Goal: Information Seeking & Learning: Understand process/instructions

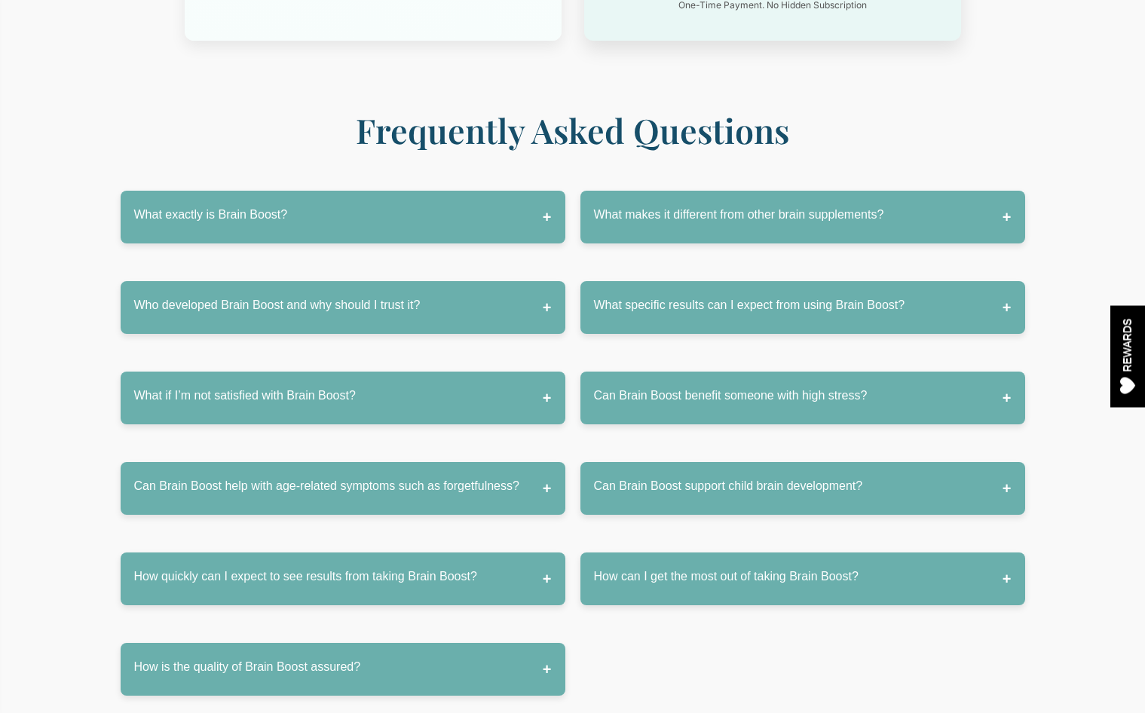
scroll to position [7231, 0]
click at [500, 372] on button "What if I’m not satisfied with Brain Boost?" at bounding box center [343, 398] width 445 height 53
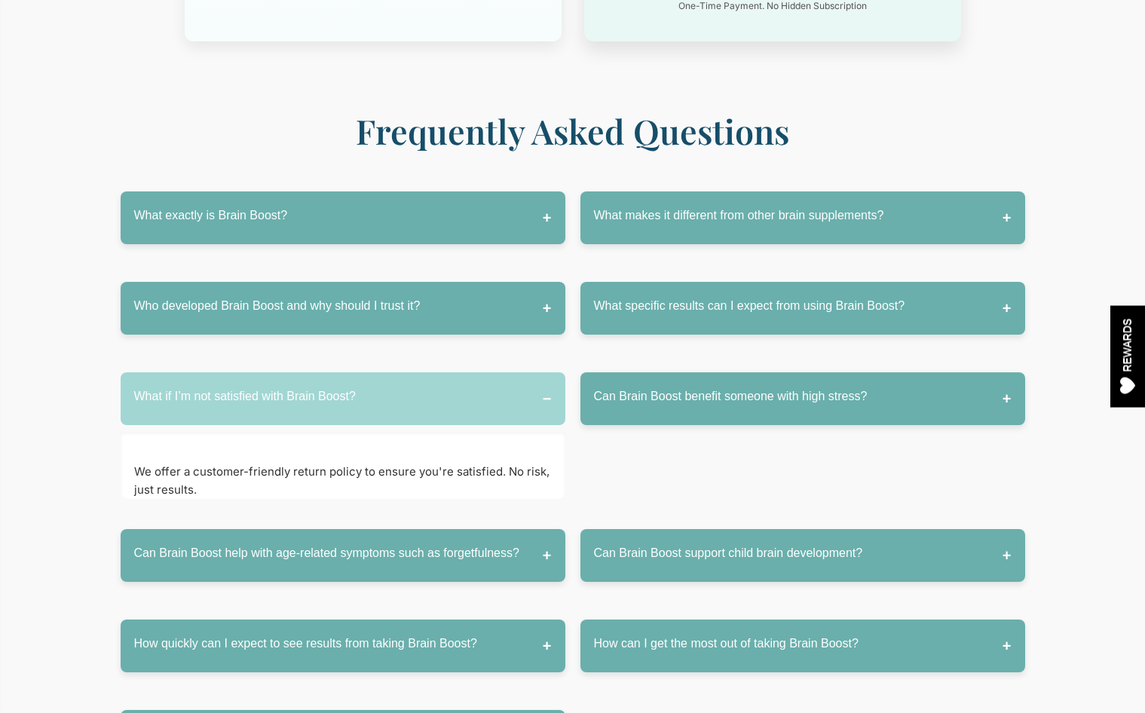
click at [501, 372] on button "What if I’m not satisfied with Brain Boost?" at bounding box center [343, 398] width 445 height 53
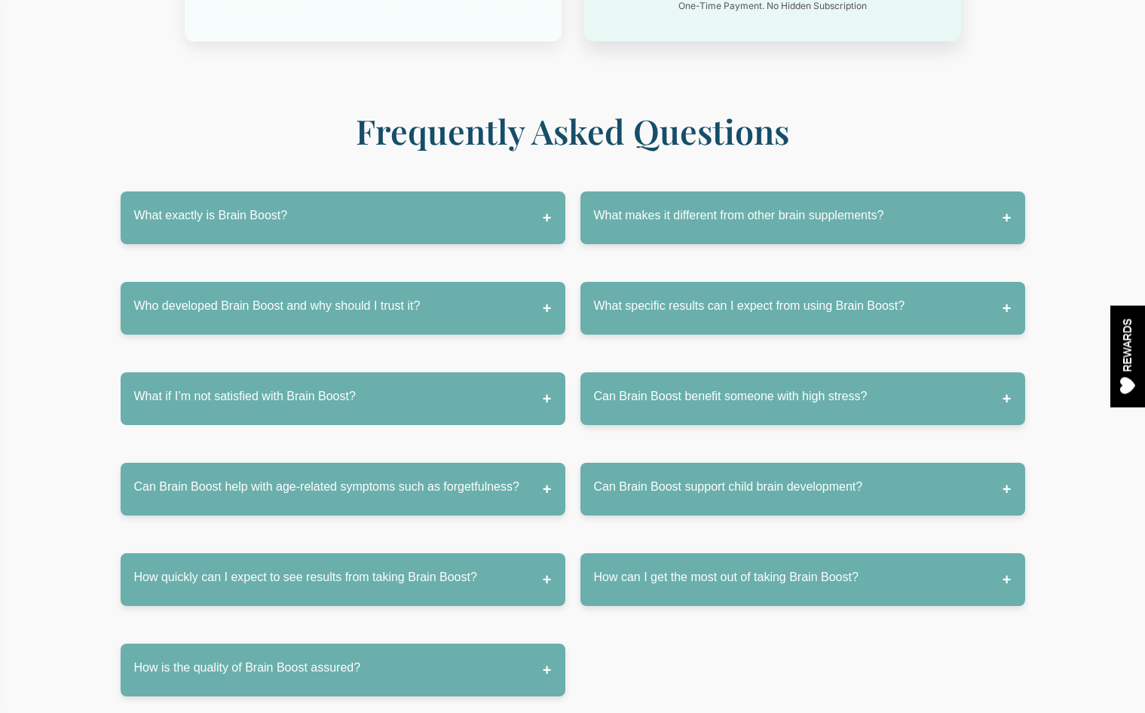
scroll to position [7887, 0]
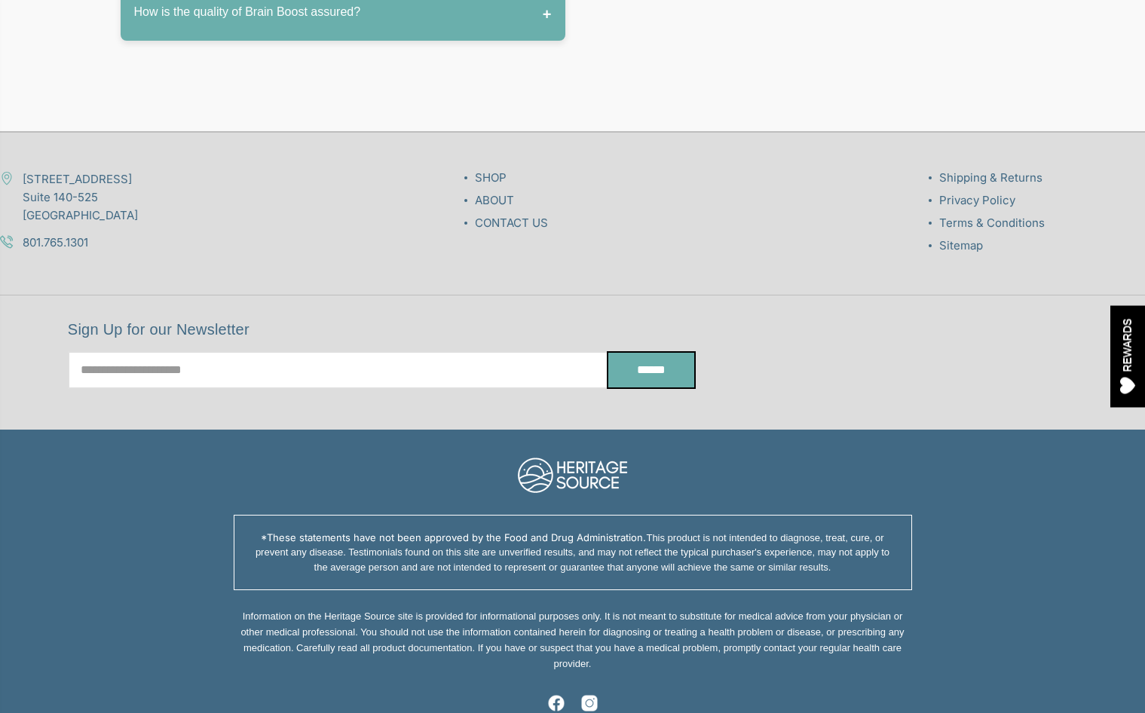
click at [967, 170] on link "Shipping & Returns" at bounding box center [990, 177] width 103 height 14
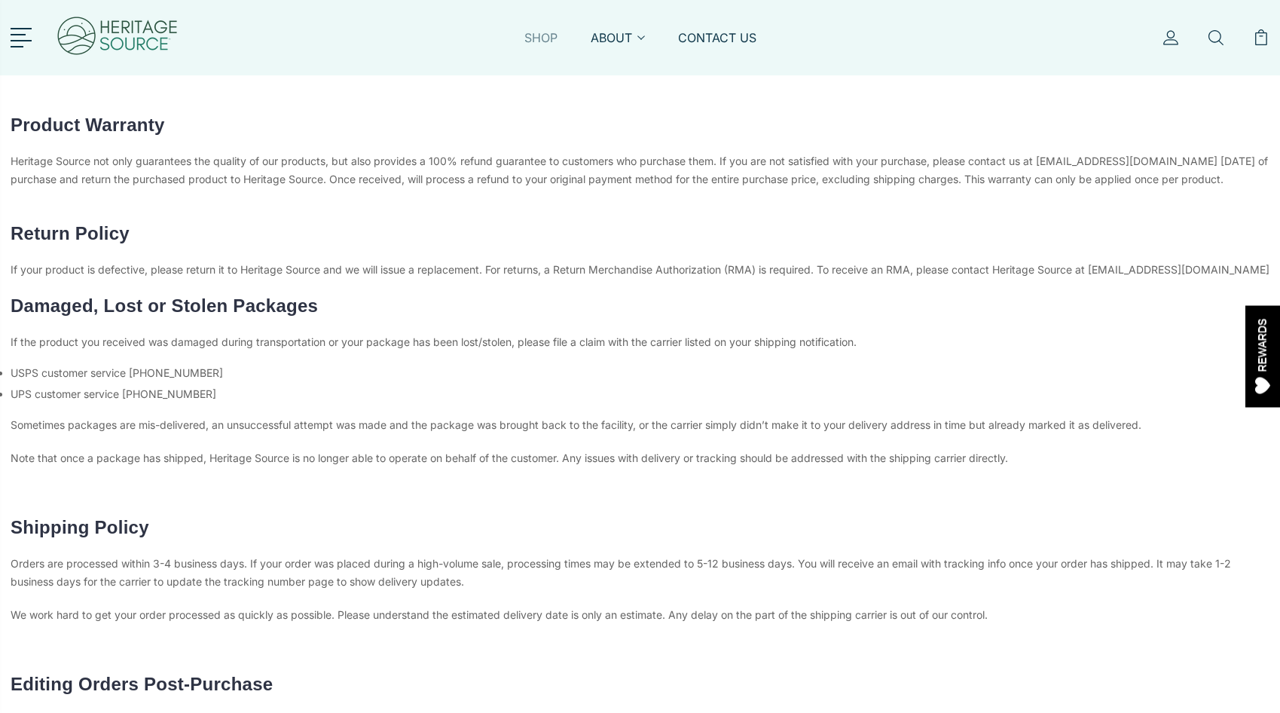
click at [528, 34] on link "SHOP" at bounding box center [540, 46] width 33 height 35
